Goal: Task Accomplishment & Management: Use online tool/utility

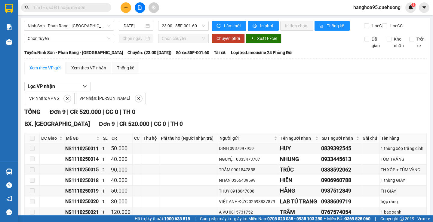
scroll to position [60, 0]
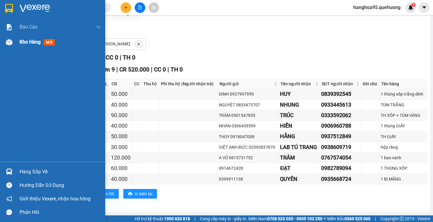
click at [35, 43] on span "Kho hàng" at bounding box center [30, 42] width 21 height 6
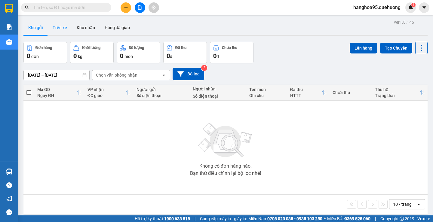
click at [66, 28] on button "Trên xe" at bounding box center [60, 27] width 24 height 14
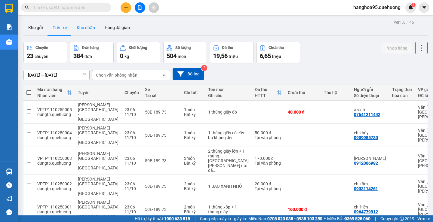
click at [94, 24] on button "Kho nhận" at bounding box center [86, 27] width 28 height 14
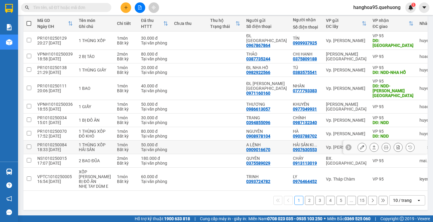
scroll to position [76, 0]
click at [405, 204] on div "10 / trang" at bounding box center [403, 201] width 27 height 10
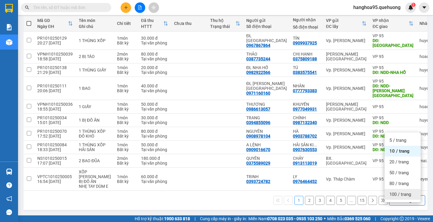
click at [393, 192] on span "100 / trang" at bounding box center [401, 195] width 22 height 6
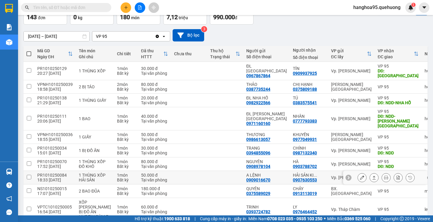
scroll to position [0, 0]
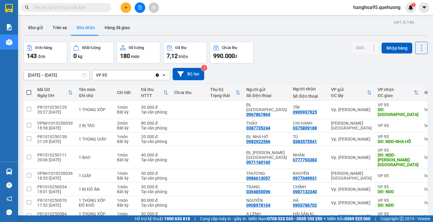
click at [47, 77] on input "[DATE] – [DATE]" at bounding box center [57, 75] width 66 height 10
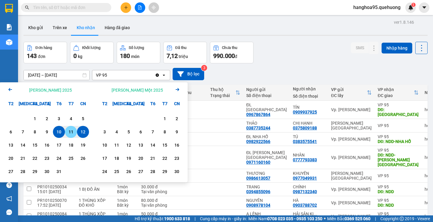
click at [72, 132] on div "11" at bounding box center [71, 131] width 8 height 7
type input "[DATE] – [DATE]"
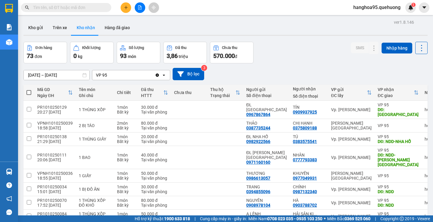
click at [30, 92] on span at bounding box center [28, 92] width 5 height 5
click at [29, 90] on input "checkbox" at bounding box center [29, 90] width 0 height 0
checkbox input "true"
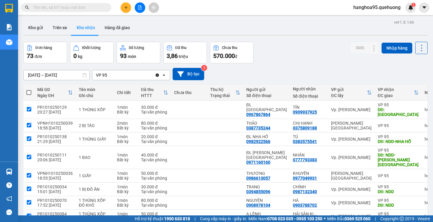
checkbox input "true"
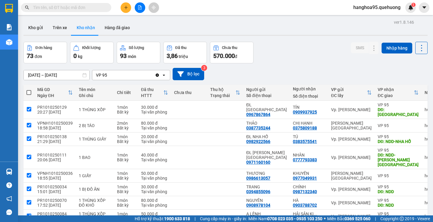
checkbox input "true"
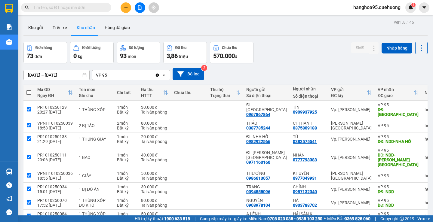
checkbox input "true"
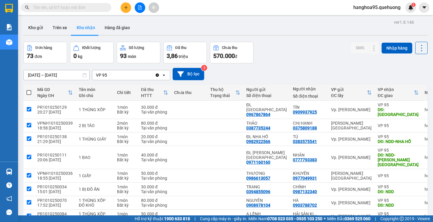
checkbox input "true"
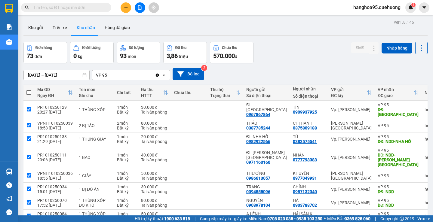
checkbox input "true"
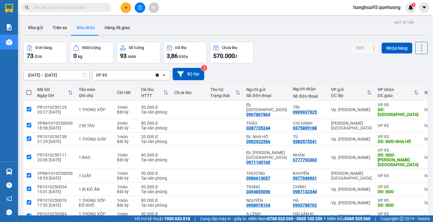
checkbox input "true"
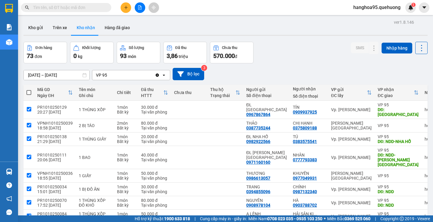
checkbox input "true"
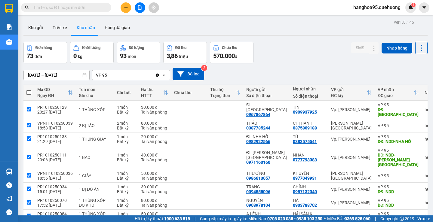
checkbox input "true"
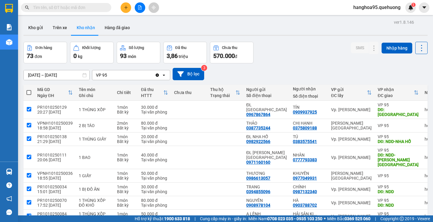
checkbox input "true"
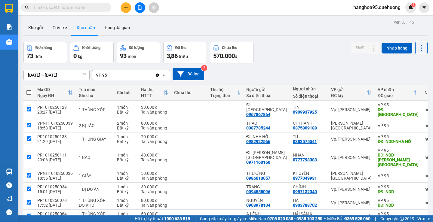
checkbox input "true"
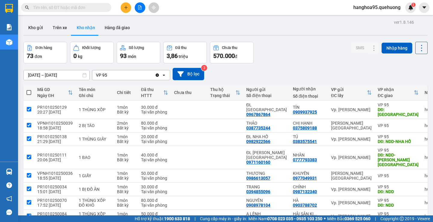
checkbox input "true"
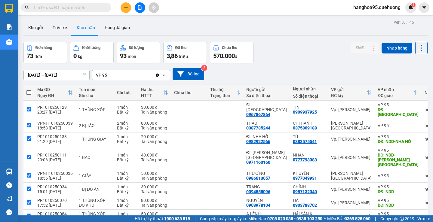
checkbox input "true"
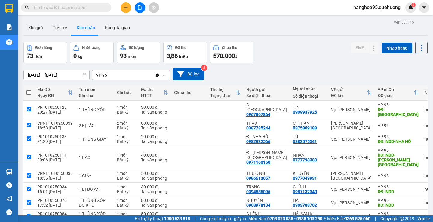
checkbox input "true"
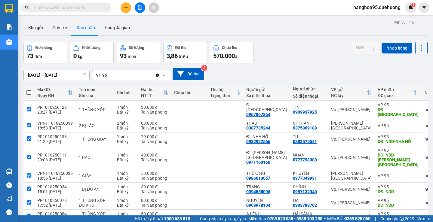
checkbox input "true"
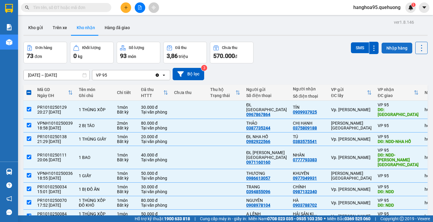
click at [396, 51] on button "Nhập hàng" at bounding box center [397, 48] width 31 height 11
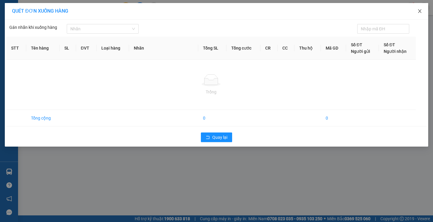
click at [421, 11] on icon "close" at bounding box center [420, 11] width 5 height 5
click at [425, 13] on div "Kết quả [PERSON_NAME] ( 0 ) Bộ lọc Ngày tạo [PERSON_NAME] nhất No Data hanghoa9…" at bounding box center [216, 7] width 433 height 15
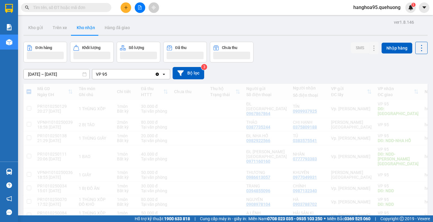
click at [421, 11] on button at bounding box center [424, 7] width 11 height 11
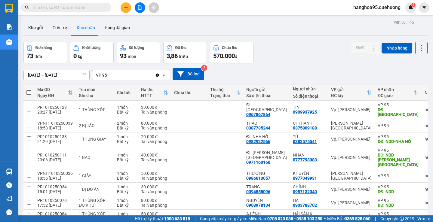
click at [31, 93] on span at bounding box center [28, 92] width 5 height 5
click at [29, 90] on input "checkbox" at bounding box center [29, 90] width 0 height 0
checkbox input "true"
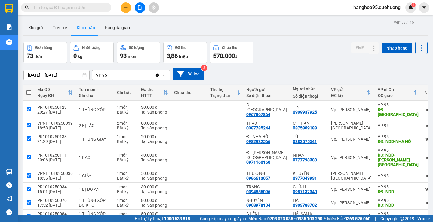
checkbox input "true"
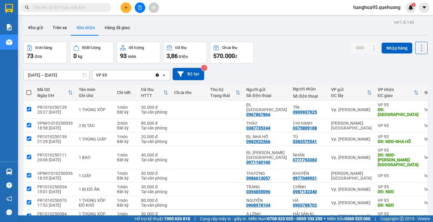
checkbox input "true"
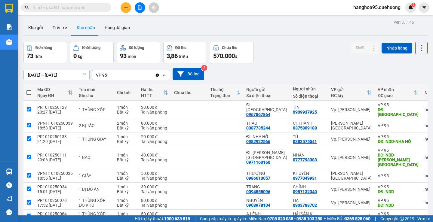
checkbox input "true"
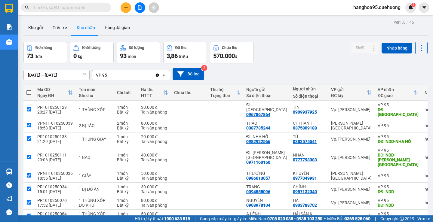
checkbox input "true"
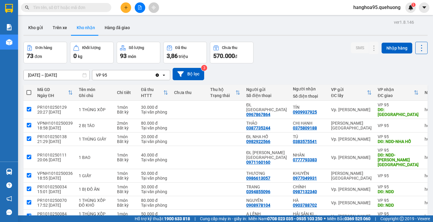
checkbox input "true"
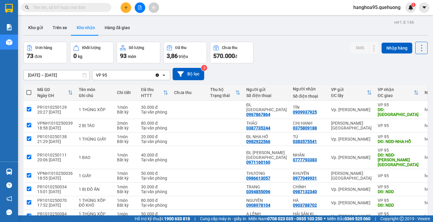
checkbox input "true"
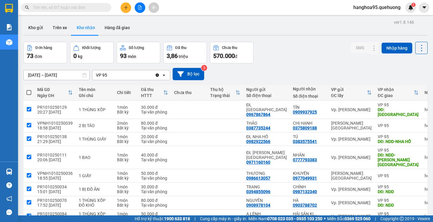
checkbox input "true"
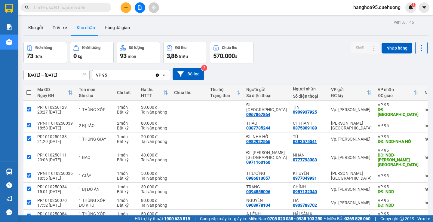
checkbox input "true"
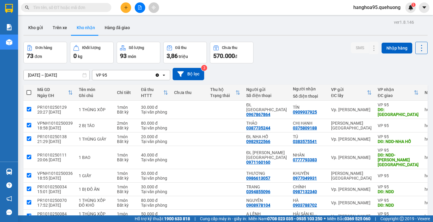
checkbox input "true"
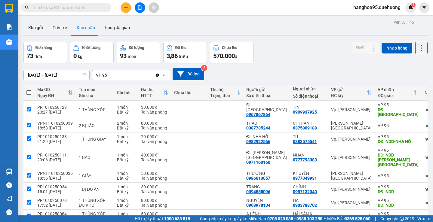
checkbox input "true"
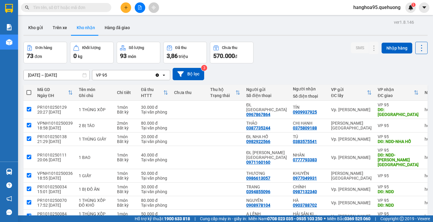
checkbox input "true"
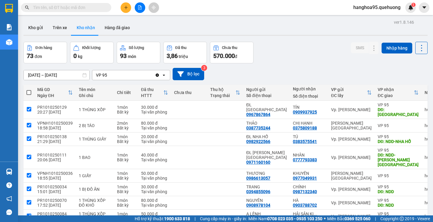
checkbox input "true"
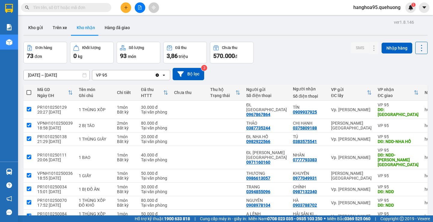
checkbox input "true"
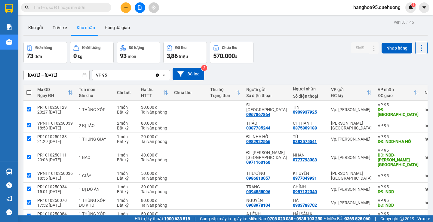
checkbox input "true"
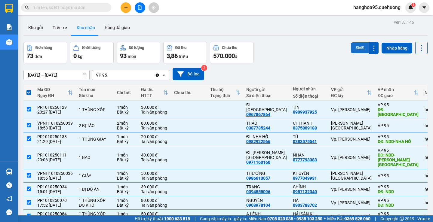
click at [353, 48] on button "SMS" at bounding box center [360, 47] width 18 height 11
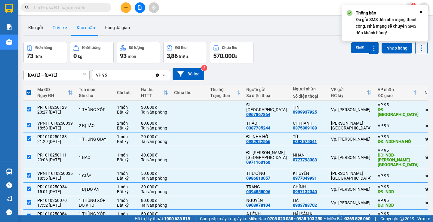
click at [61, 32] on button "Trên xe" at bounding box center [60, 27] width 24 height 14
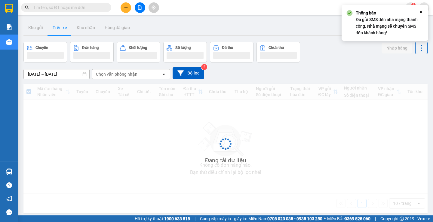
type input "[DATE] – [DATE]"
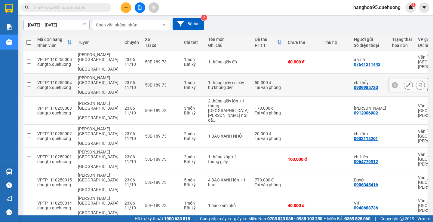
scroll to position [110, 0]
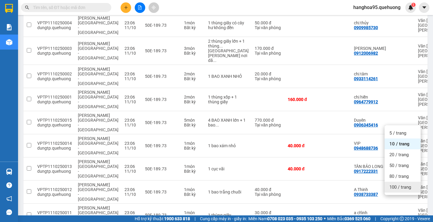
click at [408, 190] on div "100 / trang" at bounding box center [403, 187] width 36 height 11
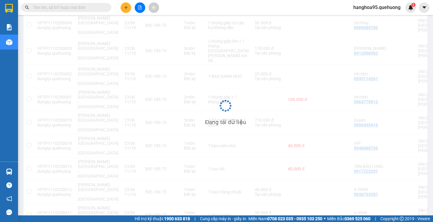
scroll to position [0, 0]
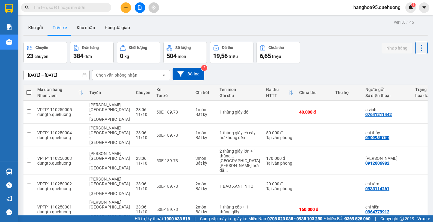
click at [31, 91] on th at bounding box center [28, 93] width 11 height 16
click at [29, 91] on span at bounding box center [28, 92] width 5 height 5
click at [29, 90] on input "checkbox" at bounding box center [29, 90] width 0 height 0
checkbox input "true"
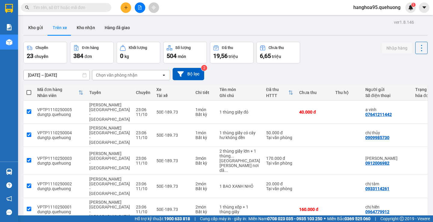
checkbox input "true"
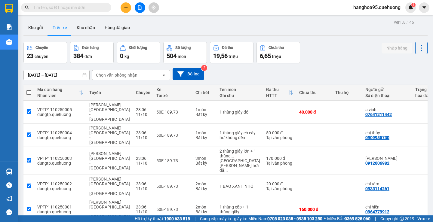
checkbox input "true"
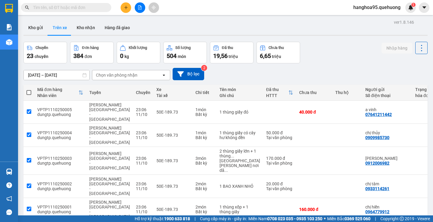
checkbox input "true"
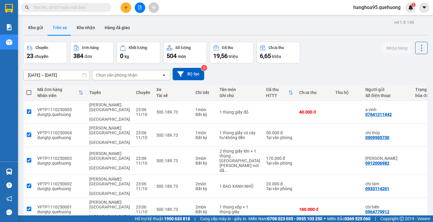
checkbox input "true"
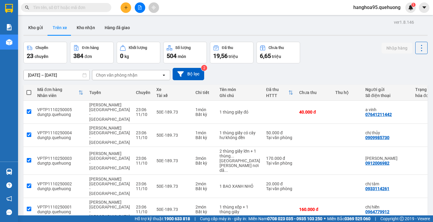
checkbox input "true"
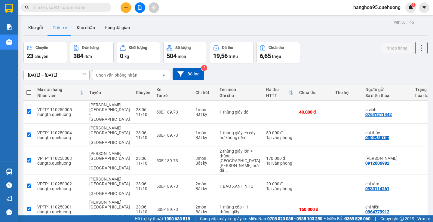
checkbox input "true"
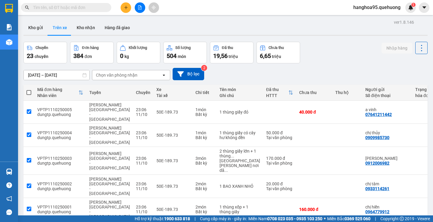
checkbox input "true"
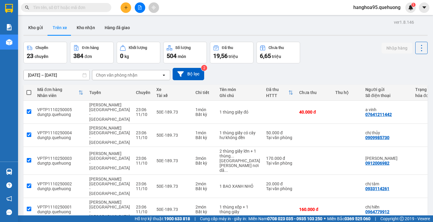
checkbox input "true"
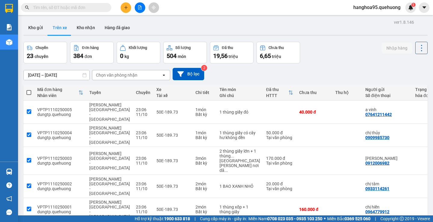
checkbox input "true"
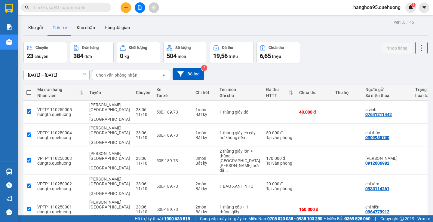
checkbox input "true"
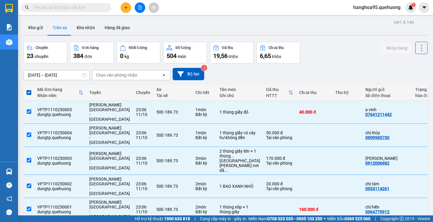
click at [143, 76] on div "Chọn văn phòng nhận" at bounding box center [126, 75] width 69 height 10
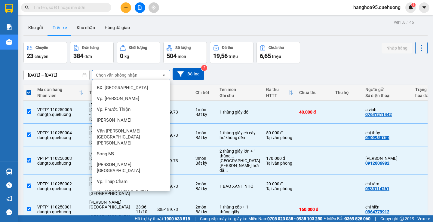
scroll to position [30, 0]
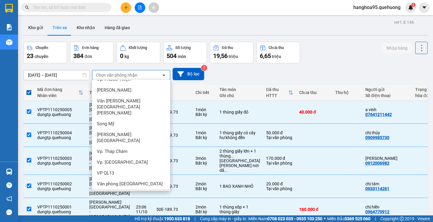
click at [113, 190] on div "VP 95" at bounding box center [131, 195] width 78 height 11
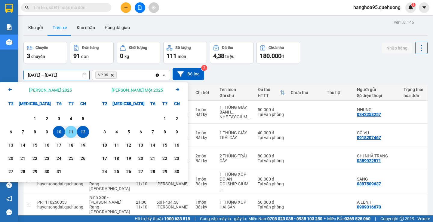
click at [73, 132] on div "11" at bounding box center [71, 131] width 8 height 7
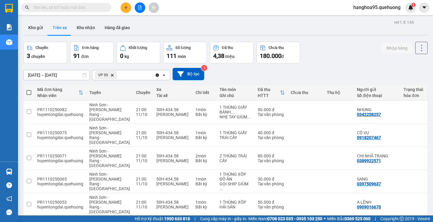
click at [32, 94] on th at bounding box center [28, 93] width 11 height 16
click at [29, 93] on span at bounding box center [28, 92] width 5 height 5
click at [29, 90] on input "checkbox" at bounding box center [29, 90] width 0 height 0
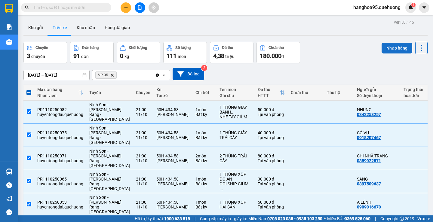
click at [397, 47] on button "Nhập hàng" at bounding box center [397, 48] width 31 height 11
